Goal: Task Accomplishment & Management: Use online tool/utility

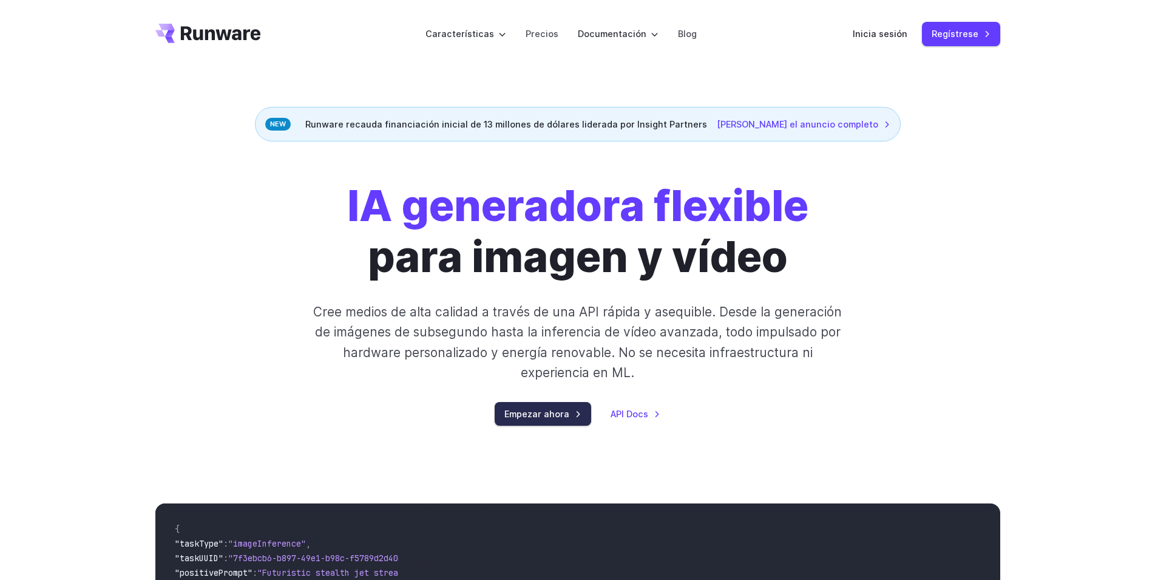
click at [549, 413] on link "Empezar ahora" at bounding box center [543, 414] width 97 height 24
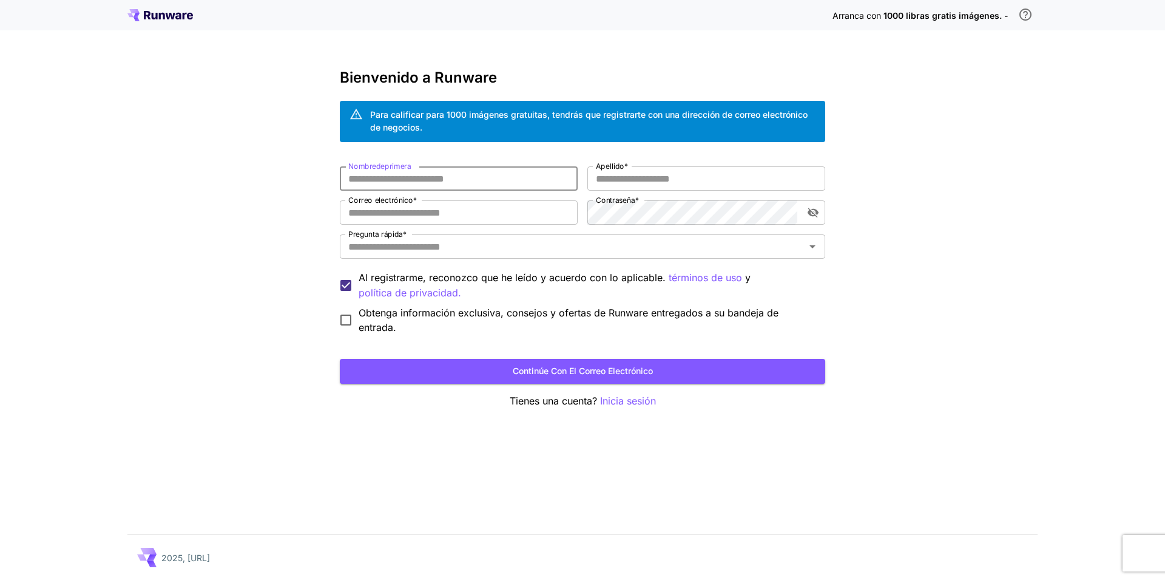
click at [473, 176] on input "Nombre de primera" at bounding box center [459, 178] width 238 height 24
type input "***"
click at [682, 182] on input "Apellido *" at bounding box center [707, 178] width 238 height 24
type input "*****"
click at [498, 211] on input "Correo electrónico *" at bounding box center [459, 212] width 238 height 24
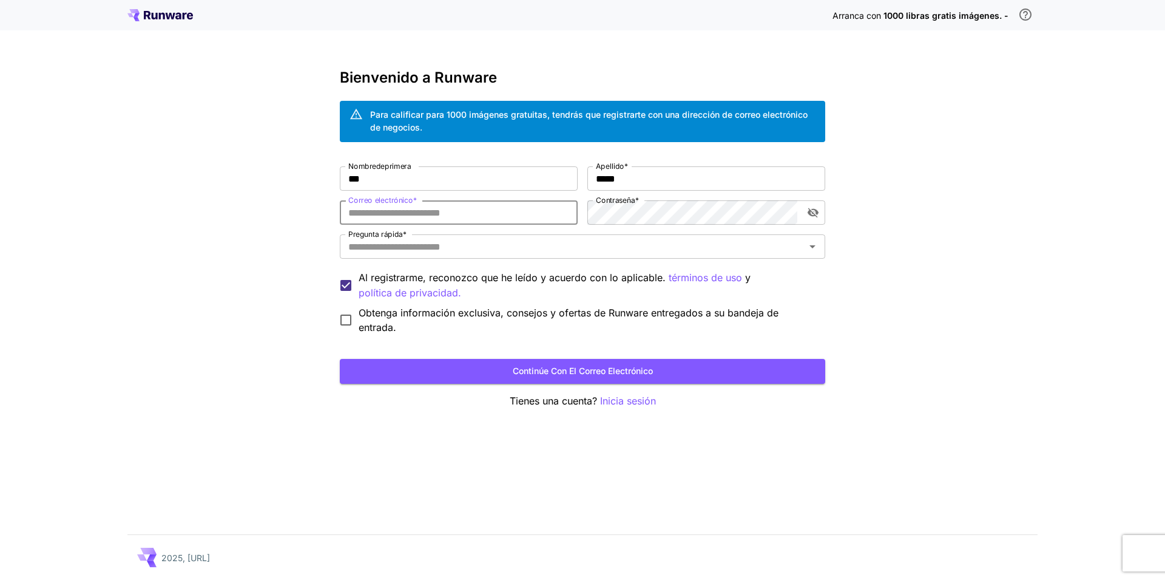
type input "*"
paste input "**********"
type input "**********"
click at [822, 211] on button "visibilidad de contraseña" at bounding box center [813, 213] width 22 height 22
click at [807, 248] on icon "Abierto" at bounding box center [812, 246] width 15 height 15
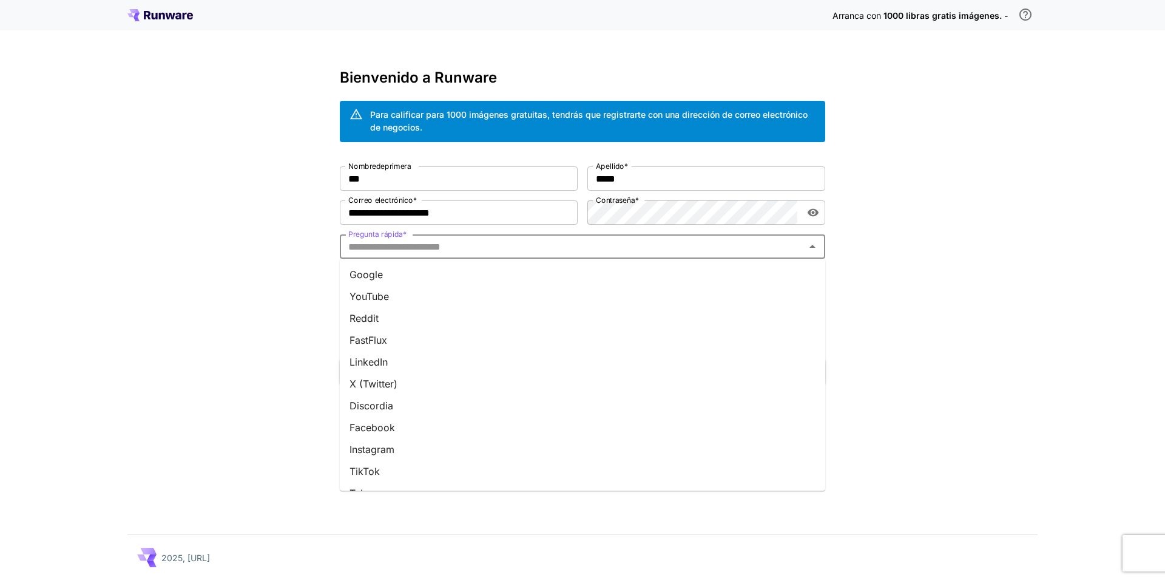
click at [378, 288] on li "YouTube" at bounding box center [583, 296] width 486 height 22
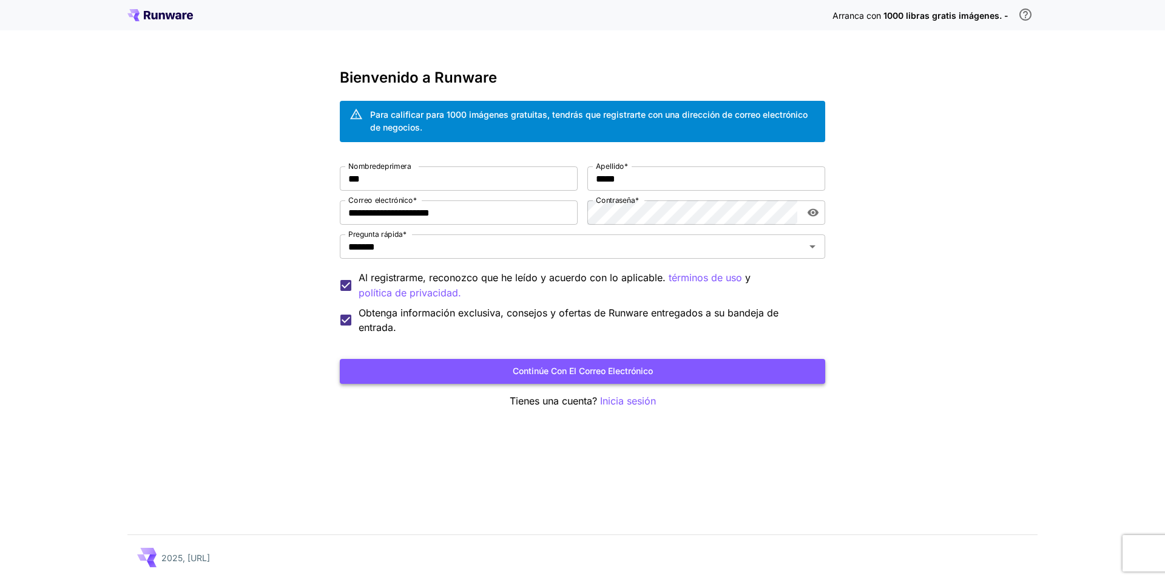
click at [670, 379] on button "Continúe con el correo electrónico" at bounding box center [583, 371] width 486 height 25
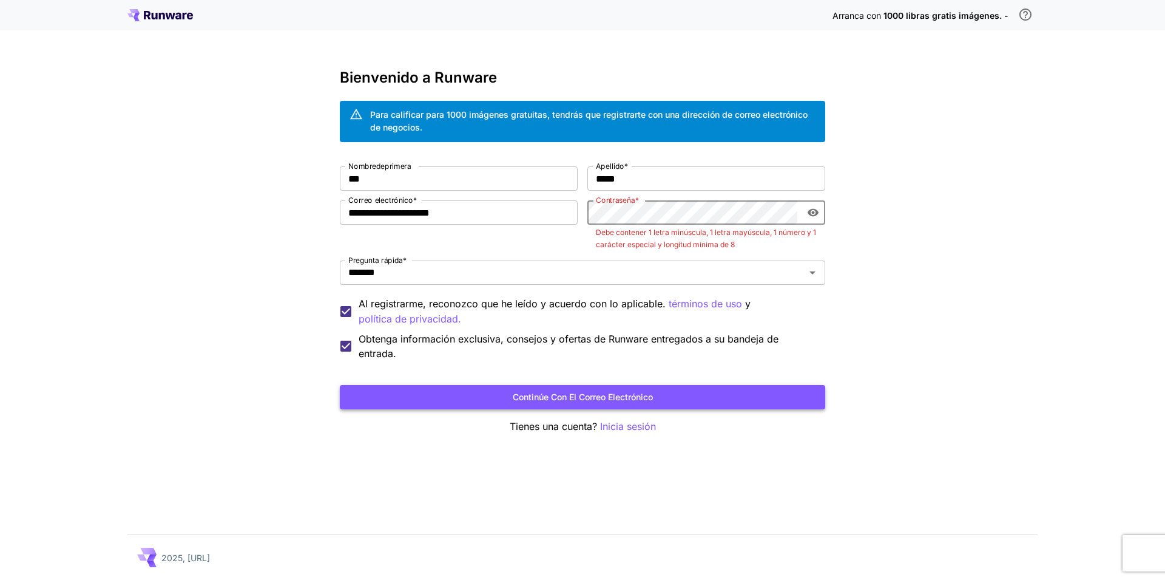
click at [730, 389] on button "Continúe con el correo electrónico" at bounding box center [583, 397] width 486 height 25
click at [729, 407] on button "Continúe con el correo electrónico" at bounding box center [583, 397] width 486 height 25
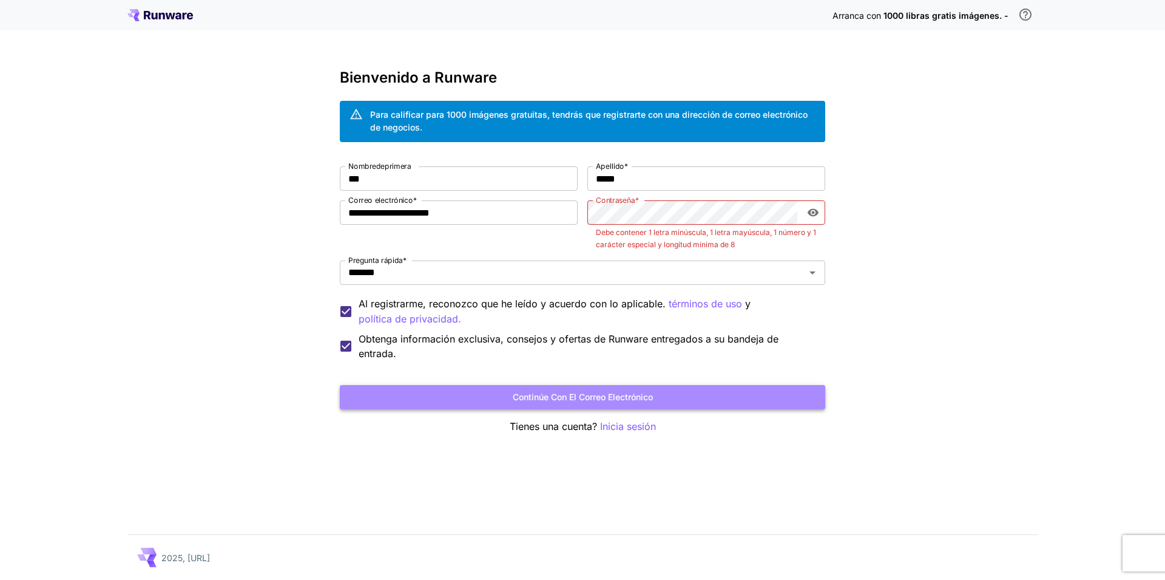
click at [644, 400] on button "Continúe con el correo electrónico" at bounding box center [583, 397] width 486 height 25
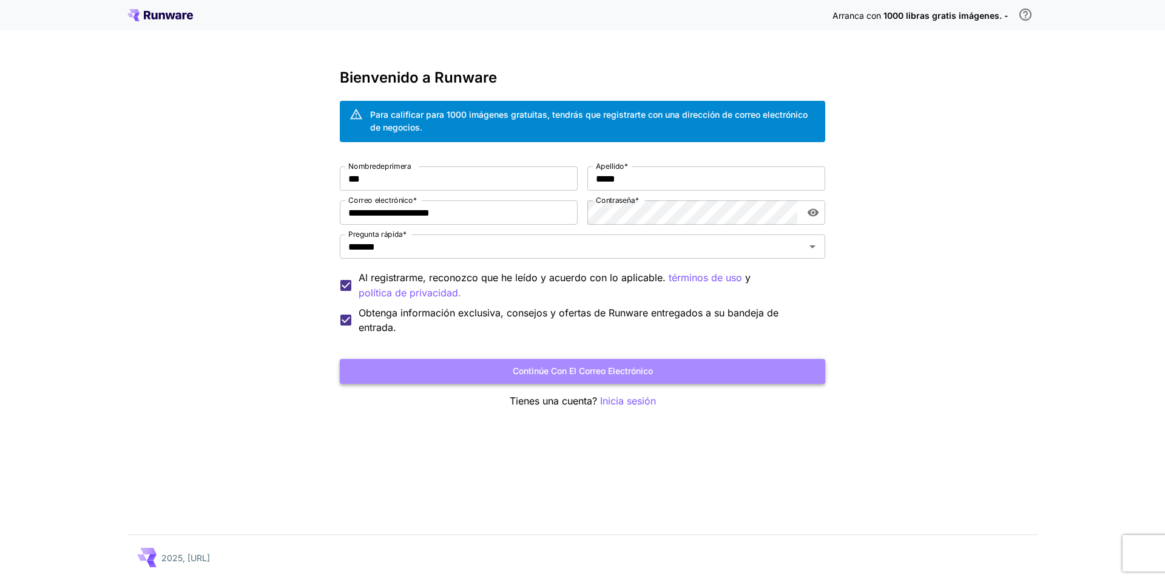
click at [743, 379] on button "Continúe con el correo electrónico" at bounding box center [583, 371] width 486 height 25
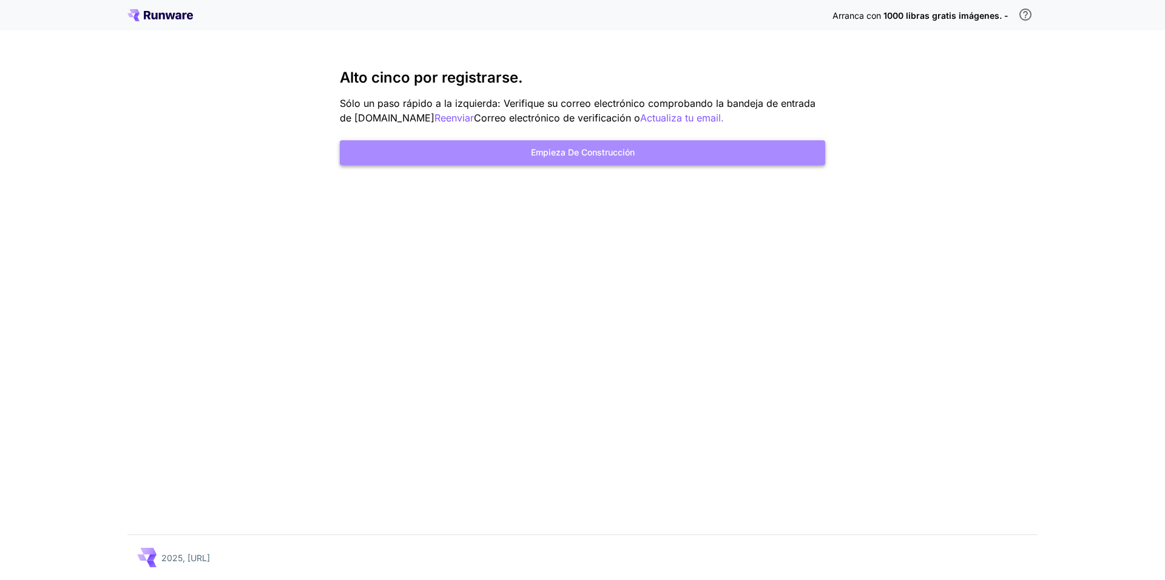
click at [652, 158] on button "Empieza de construcción" at bounding box center [583, 152] width 486 height 25
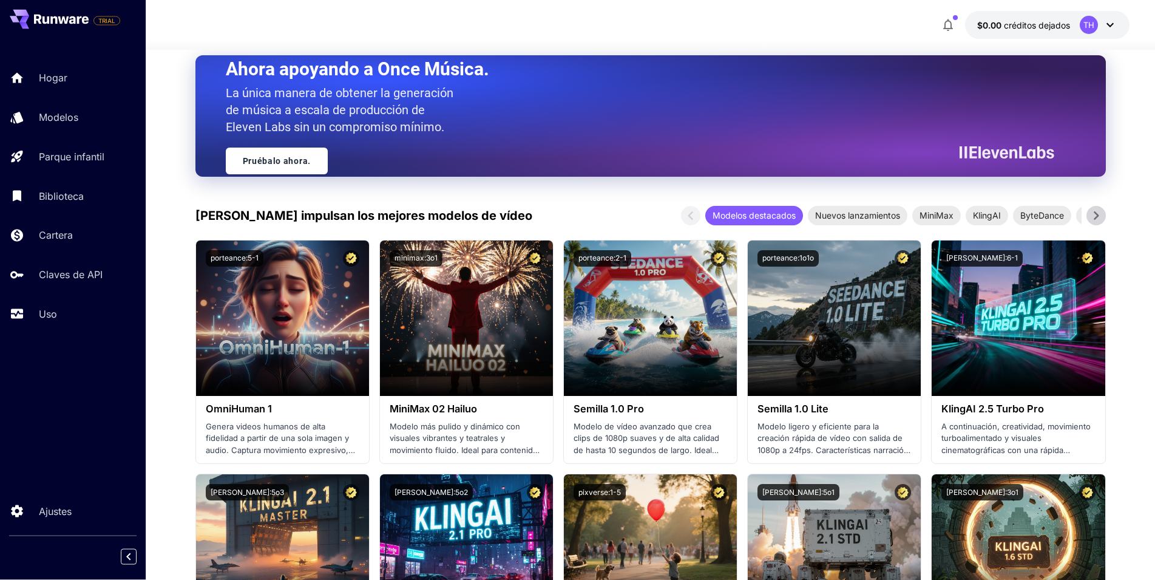
scroll to position [248, 0]
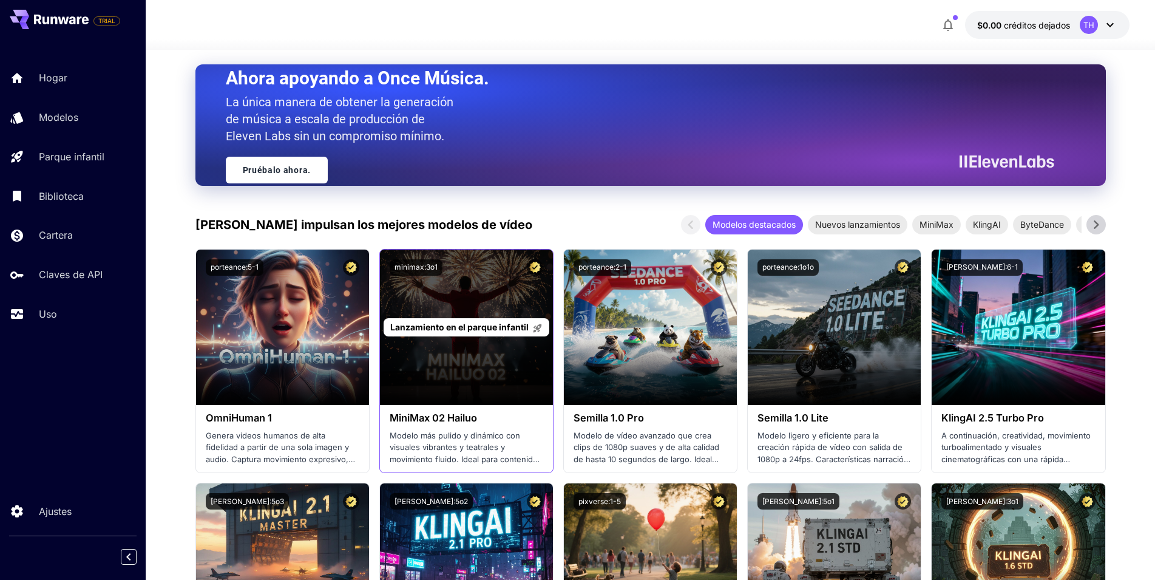
click at [498, 357] on div "Lanzamiento en el parque infantil" at bounding box center [466, 326] width 173 height 155
click at [493, 376] on div "Lanzamiento en el parque infantil" at bounding box center [466, 326] width 173 height 155
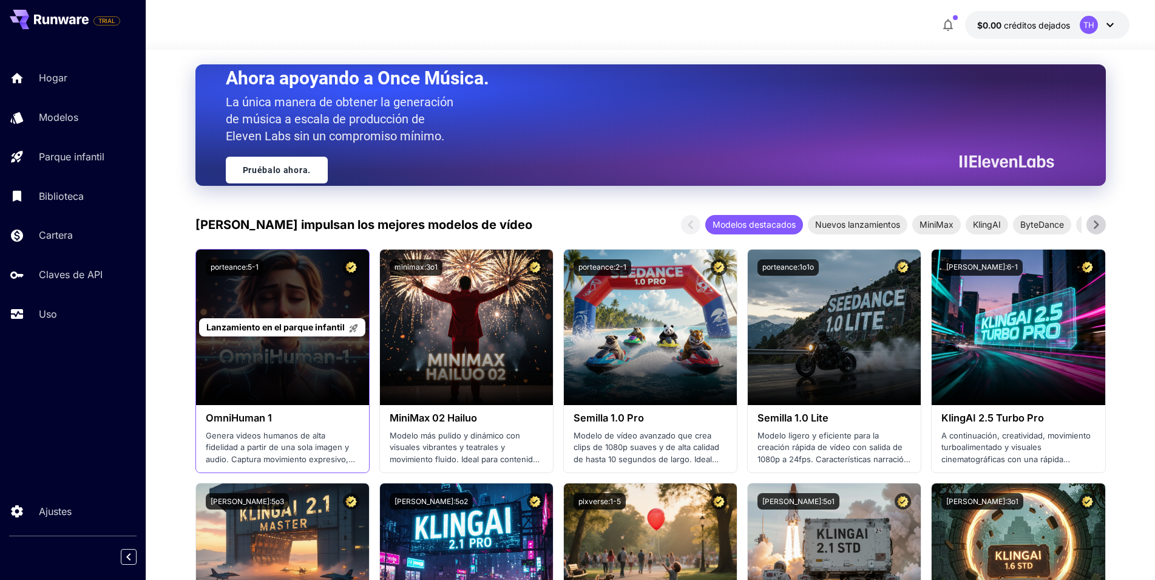
click at [269, 327] on span "Lanzamiento en el parque infantil" at bounding box center [275, 327] width 138 height 10
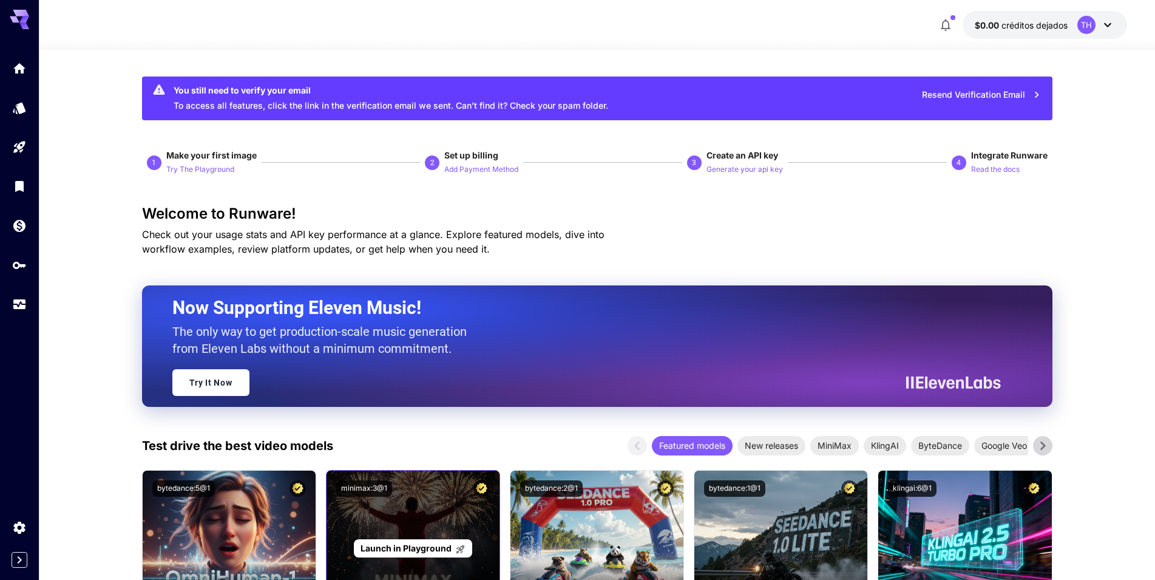
scroll to position [248, 0]
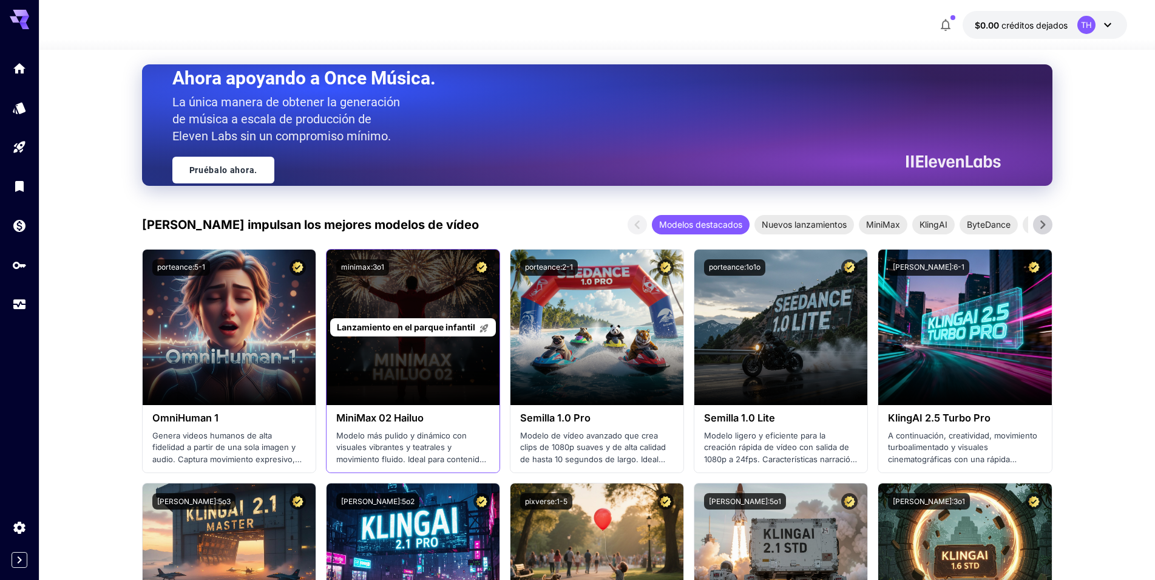
click at [416, 339] on div "Lanzamiento en el parque infantil" at bounding box center [413, 326] width 173 height 155
click at [422, 317] on div "Lanzamiento en el parque infantil" at bounding box center [413, 326] width 173 height 155
click at [420, 326] on span "Lanzamiento en el parque infantil" at bounding box center [406, 327] width 138 height 10
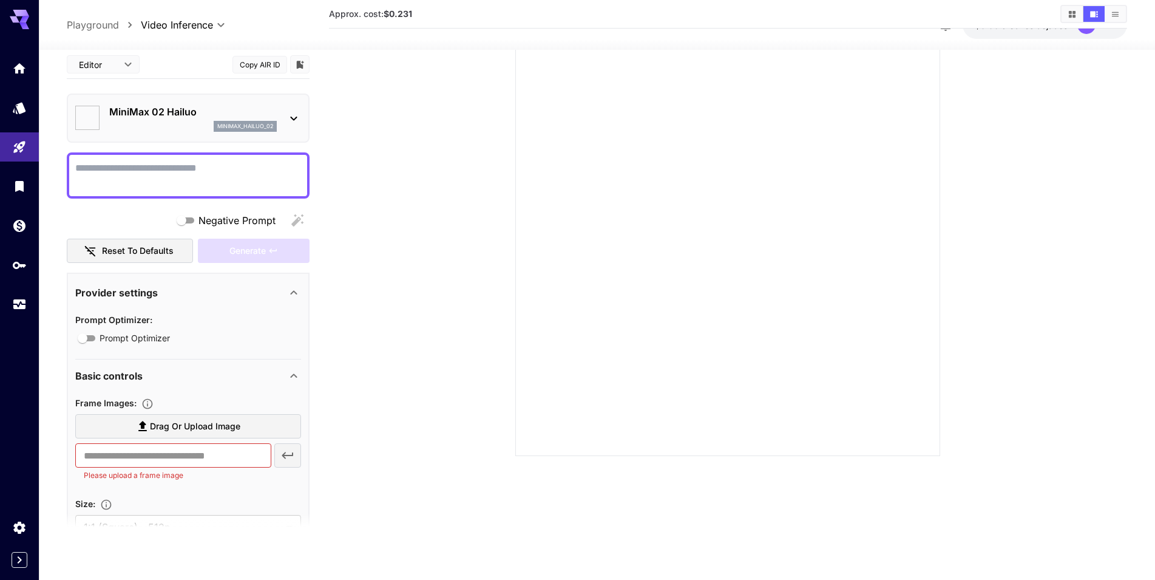
type input "*"
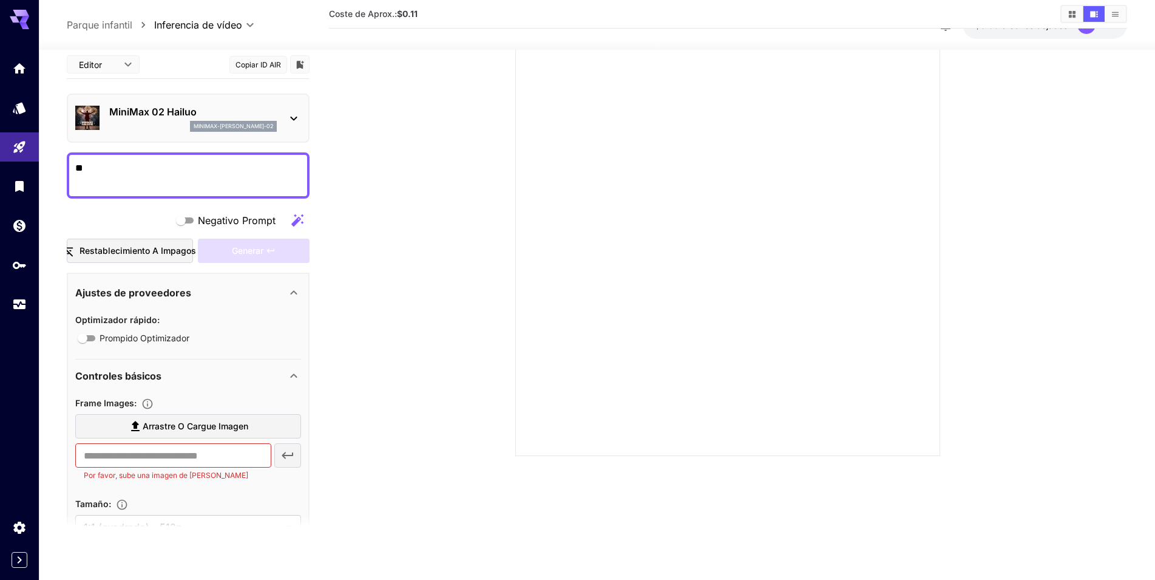
type textarea "*"
paste textarea "**********"
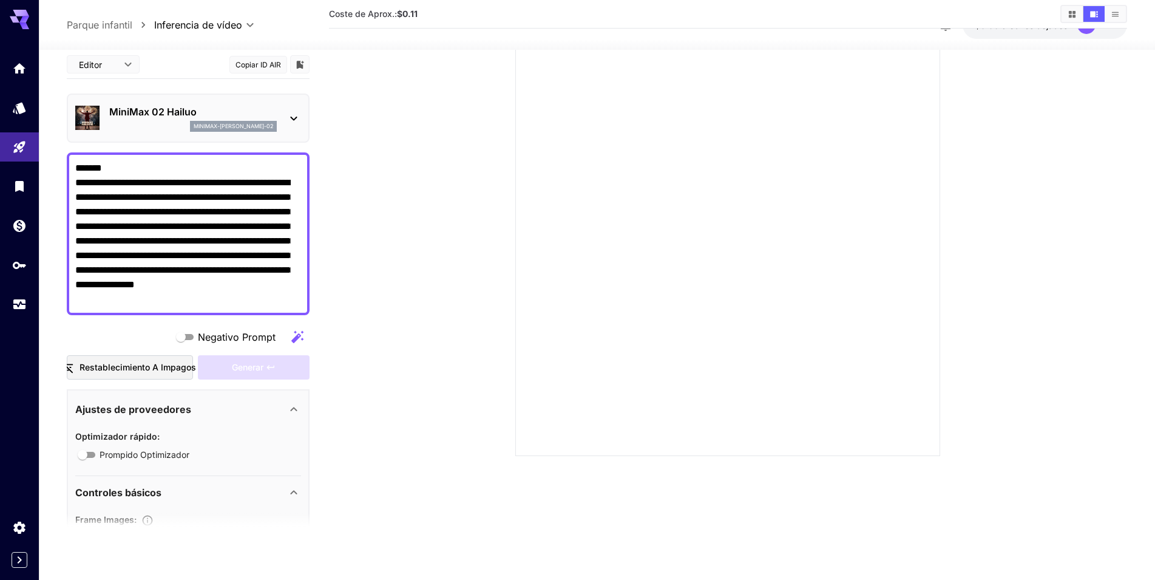
type textarea "**********"
click at [245, 367] on div "Generar" at bounding box center [254, 367] width 112 height 25
click at [139, 368] on button "Restablecimiento a impagos" at bounding box center [130, 367] width 126 height 25
click at [183, 371] on button "Restablecimiento a impagos" at bounding box center [130, 367] width 126 height 25
click at [232, 369] on div "Generar" at bounding box center [254, 367] width 112 height 25
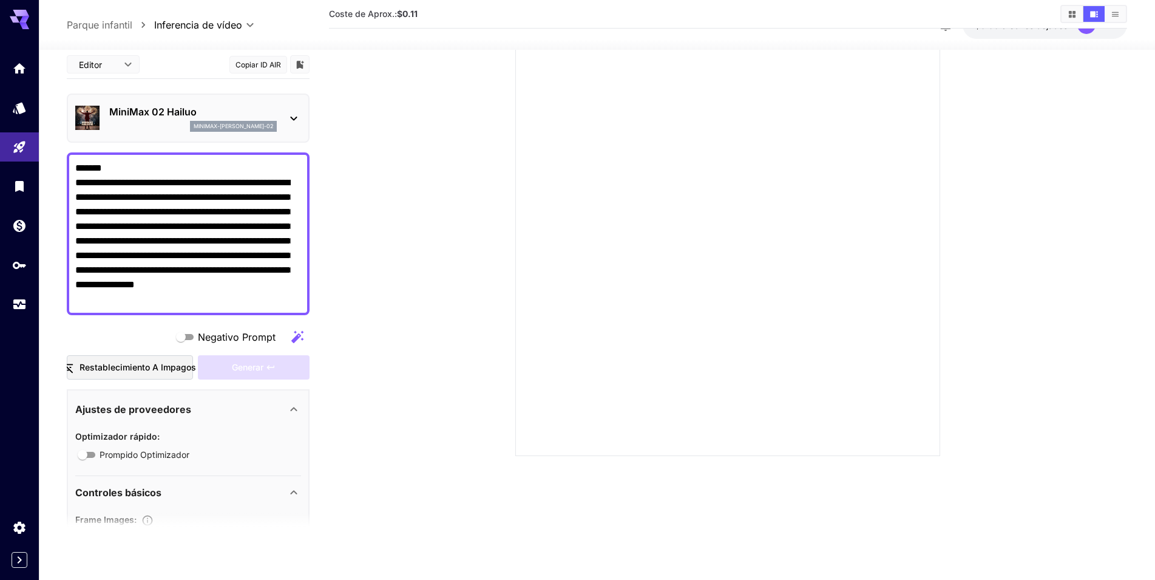
click at [260, 123] on p "minimax-hailuo-02" at bounding box center [234, 126] width 80 height 8
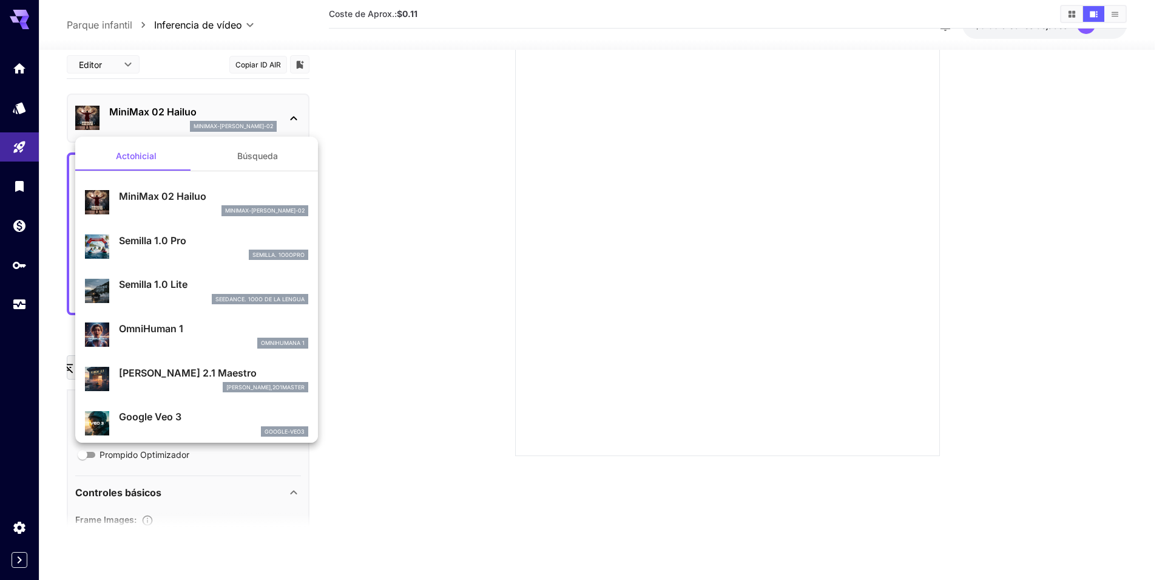
click at [397, 212] on div at bounding box center [582, 290] width 1165 height 580
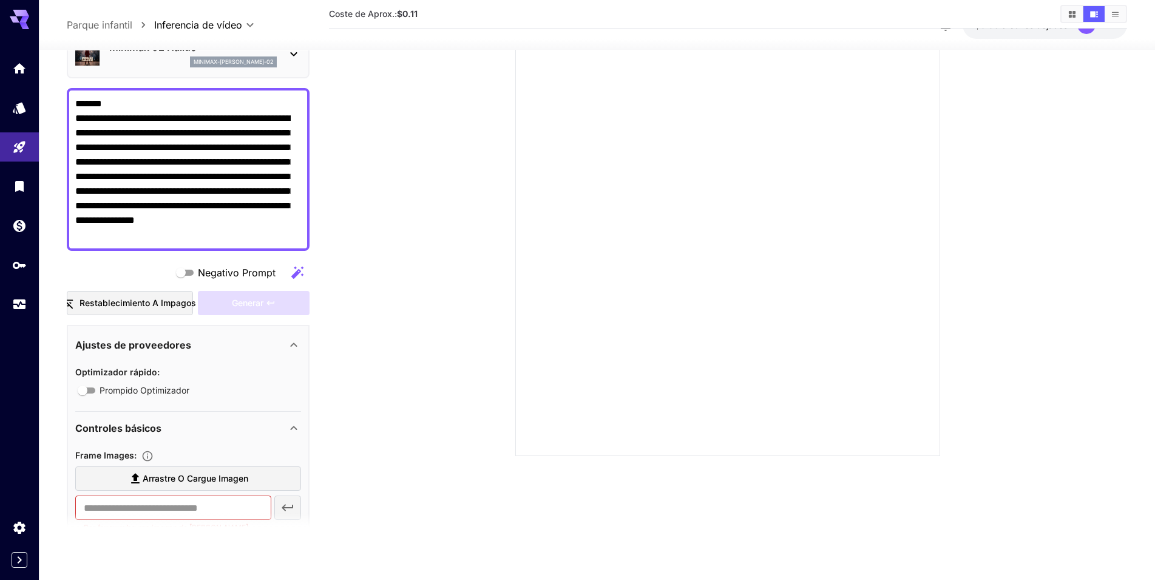
scroll to position [0, 0]
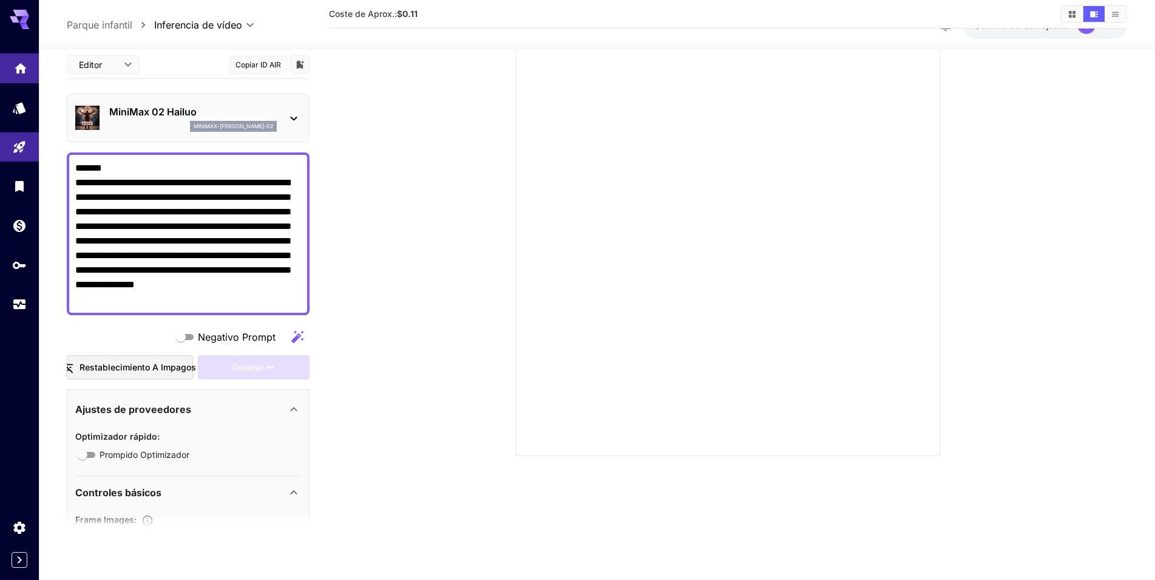
click at [33, 72] on link at bounding box center [19, 68] width 39 height 30
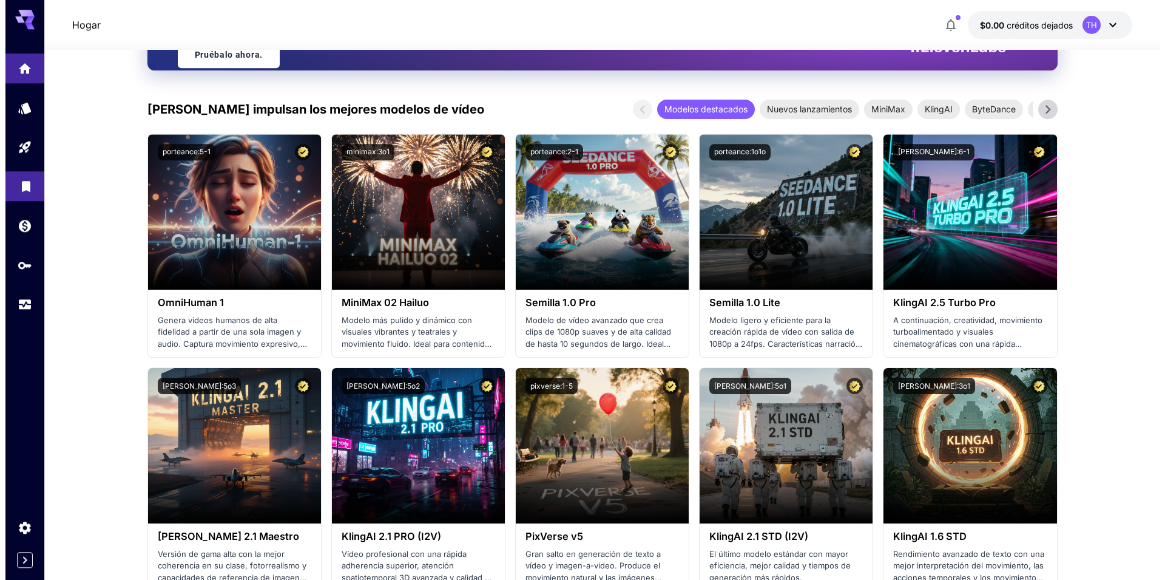
scroll to position [344, 0]
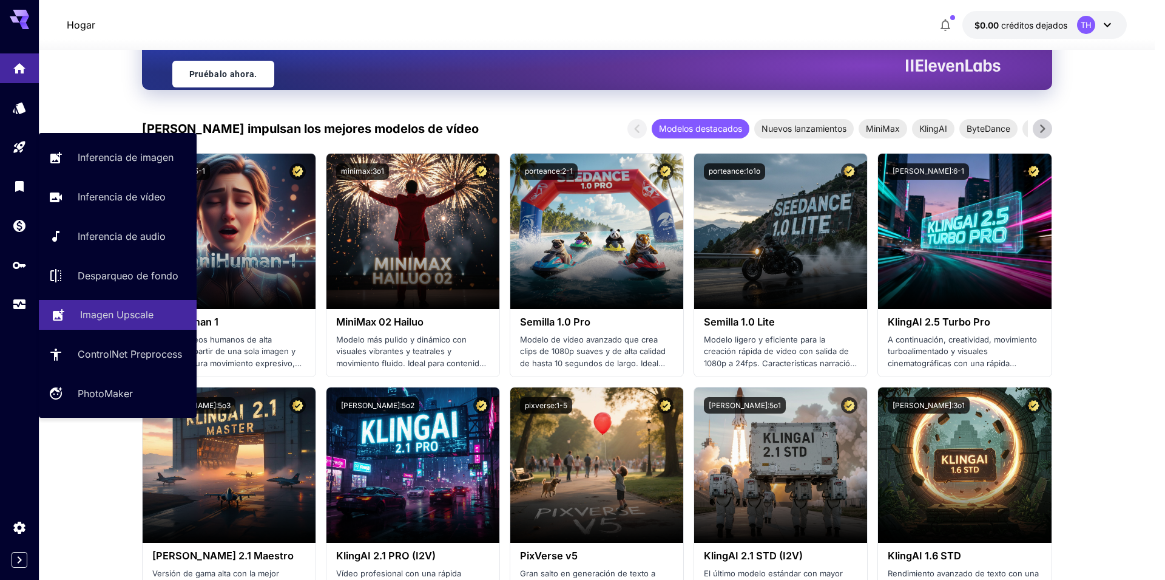
click at [110, 311] on p "Imagen Upscale" at bounding box center [116, 314] width 73 height 15
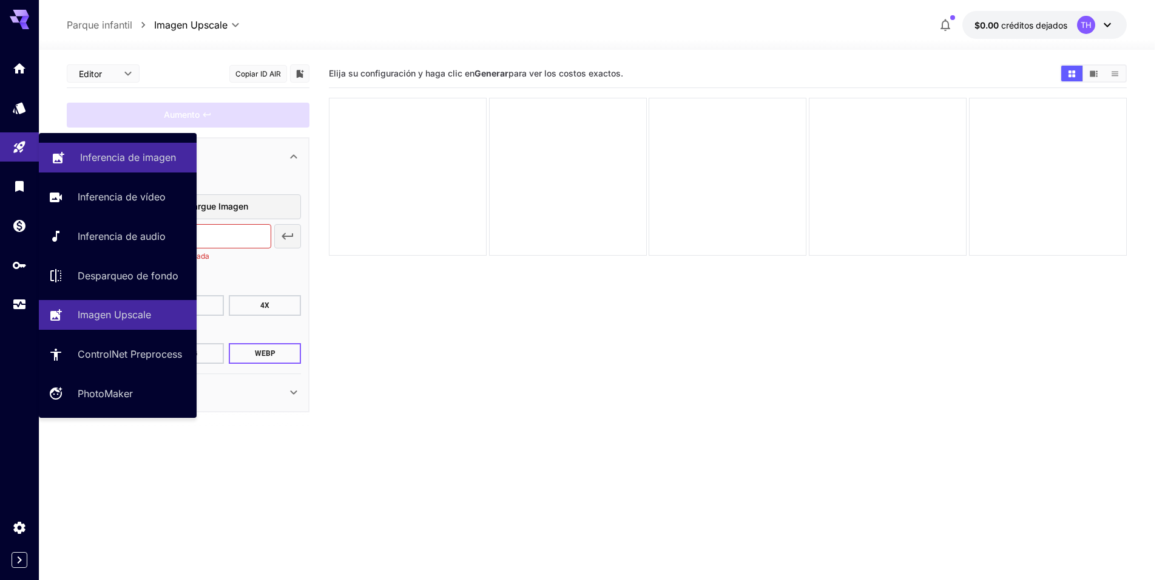
click at [91, 165] on link "Inferencia de imagen" at bounding box center [118, 158] width 158 height 30
type input "**********"
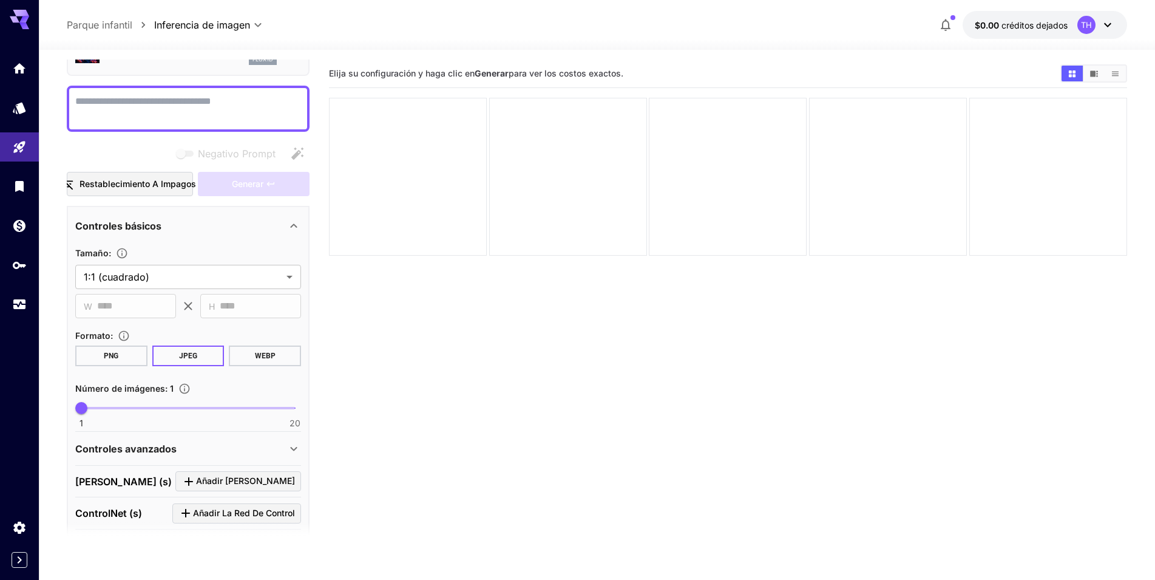
scroll to position [41, 0]
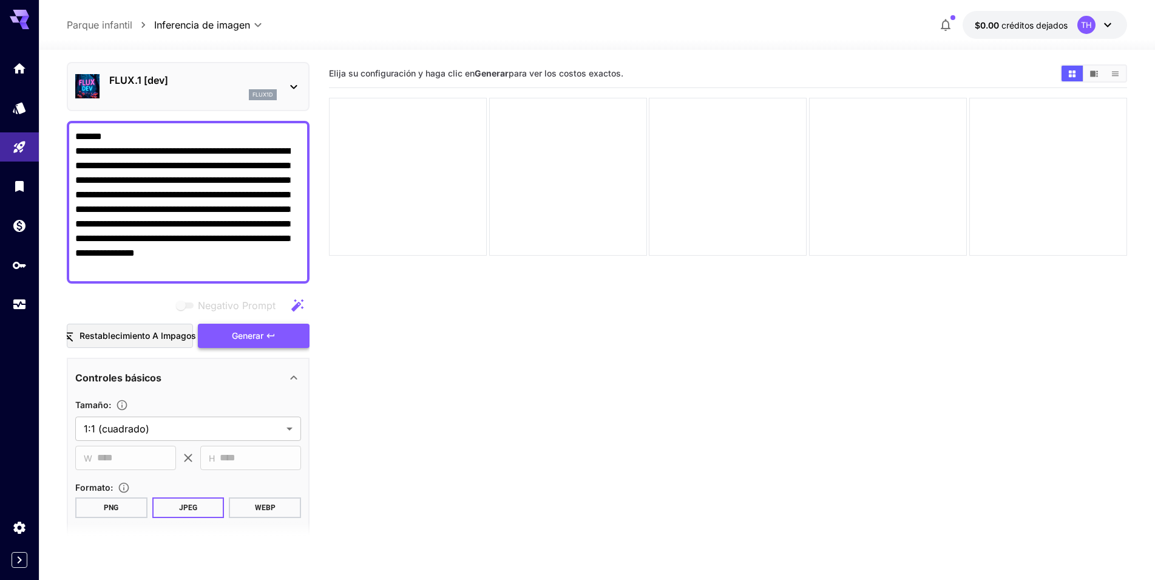
type textarea "**********"
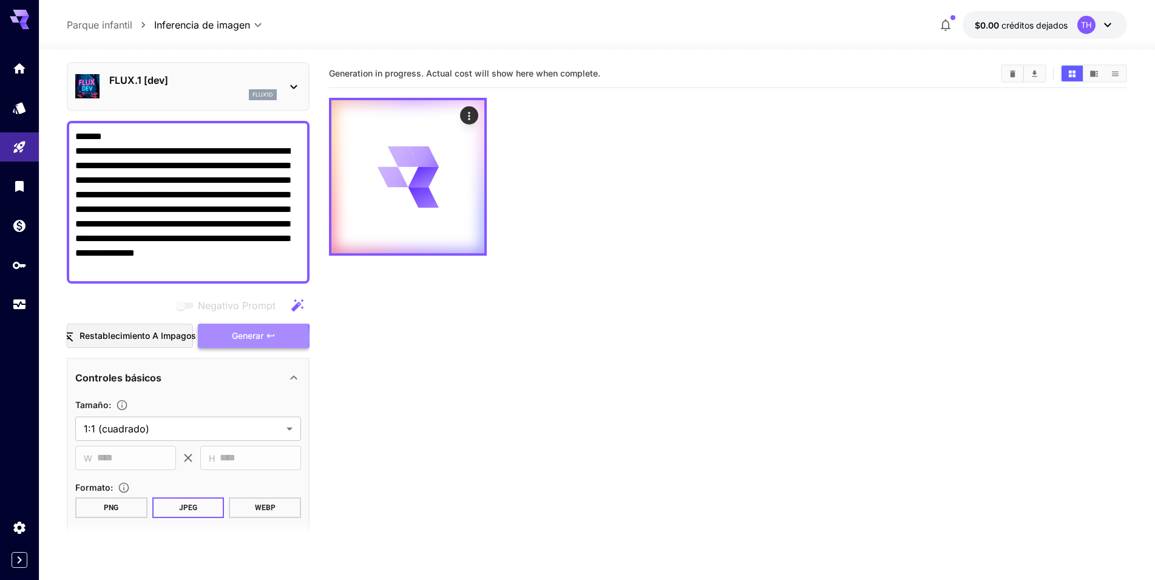
click at [247, 337] on span "Generar" at bounding box center [248, 335] width 32 height 15
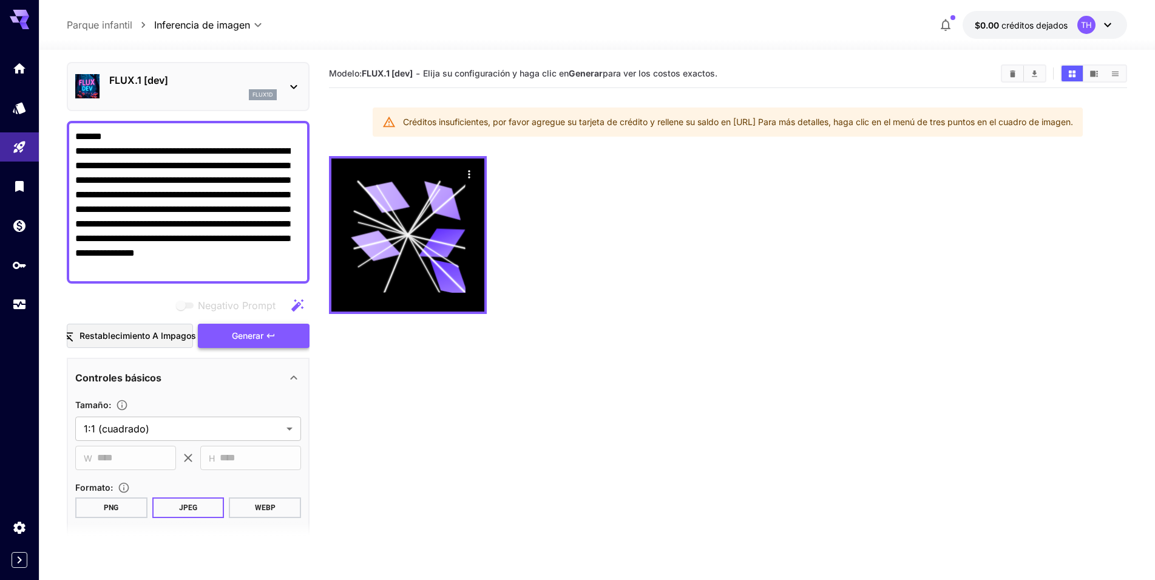
click at [256, 337] on span "Generar" at bounding box center [248, 335] width 32 height 15
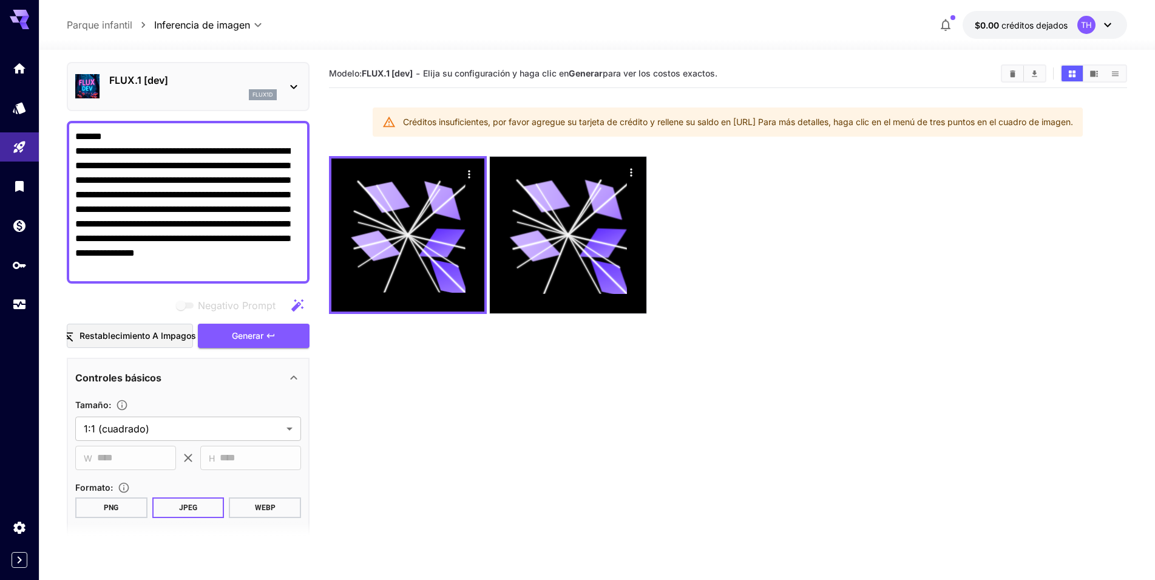
click at [1106, 24] on icon at bounding box center [1107, 25] width 7 height 4
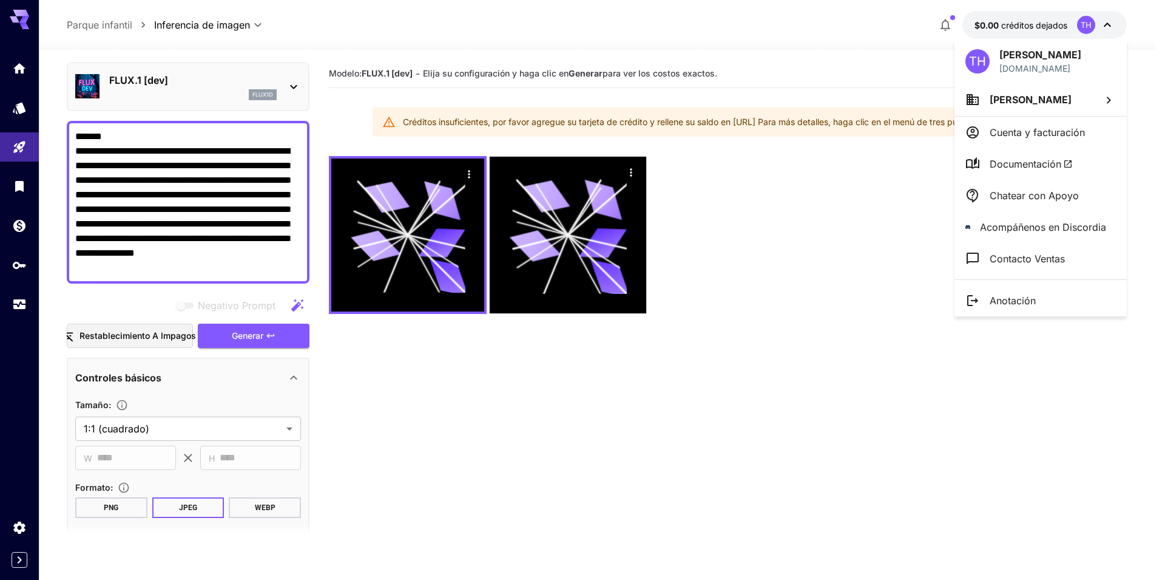
click at [896, 232] on div at bounding box center [582, 290] width 1165 height 580
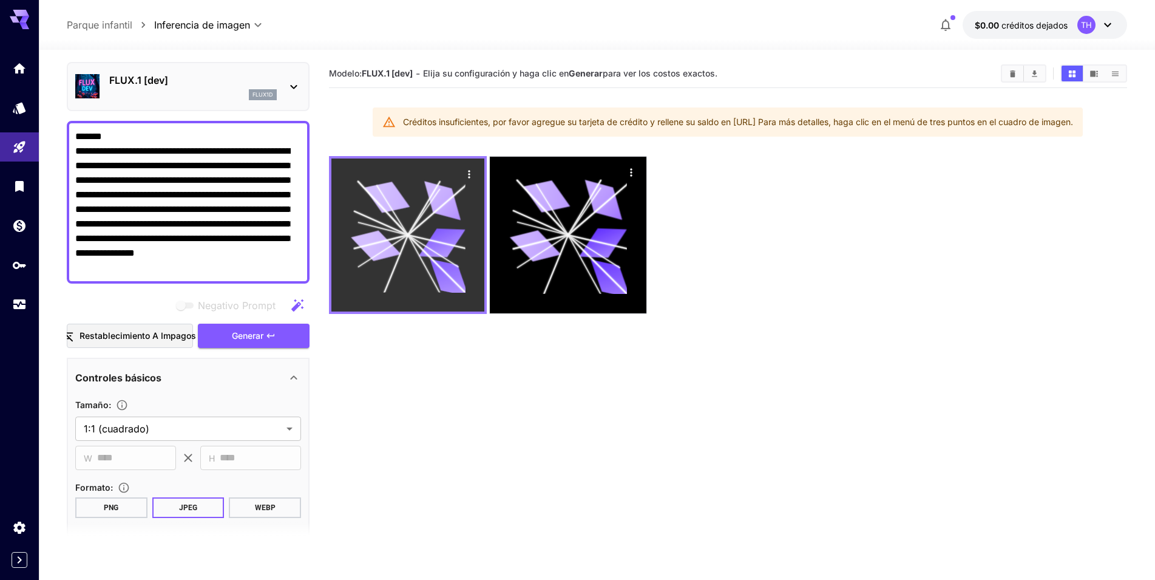
click at [404, 209] on icon at bounding box center [408, 235] width 115 height 115
